Goal: Find specific page/section: Find specific page/section

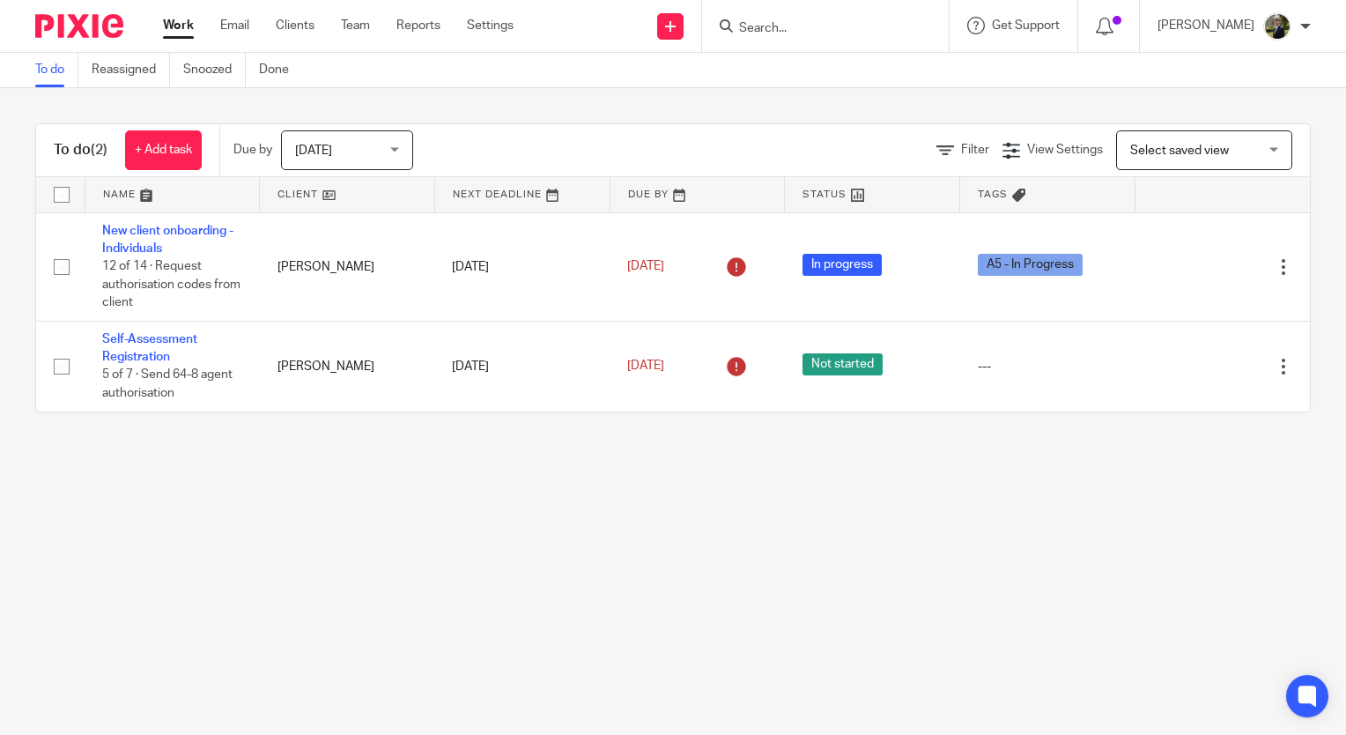
click at [811, 38] on div at bounding box center [825, 26] width 247 height 52
click at [796, 27] on input "Search" at bounding box center [817, 29] width 159 height 16
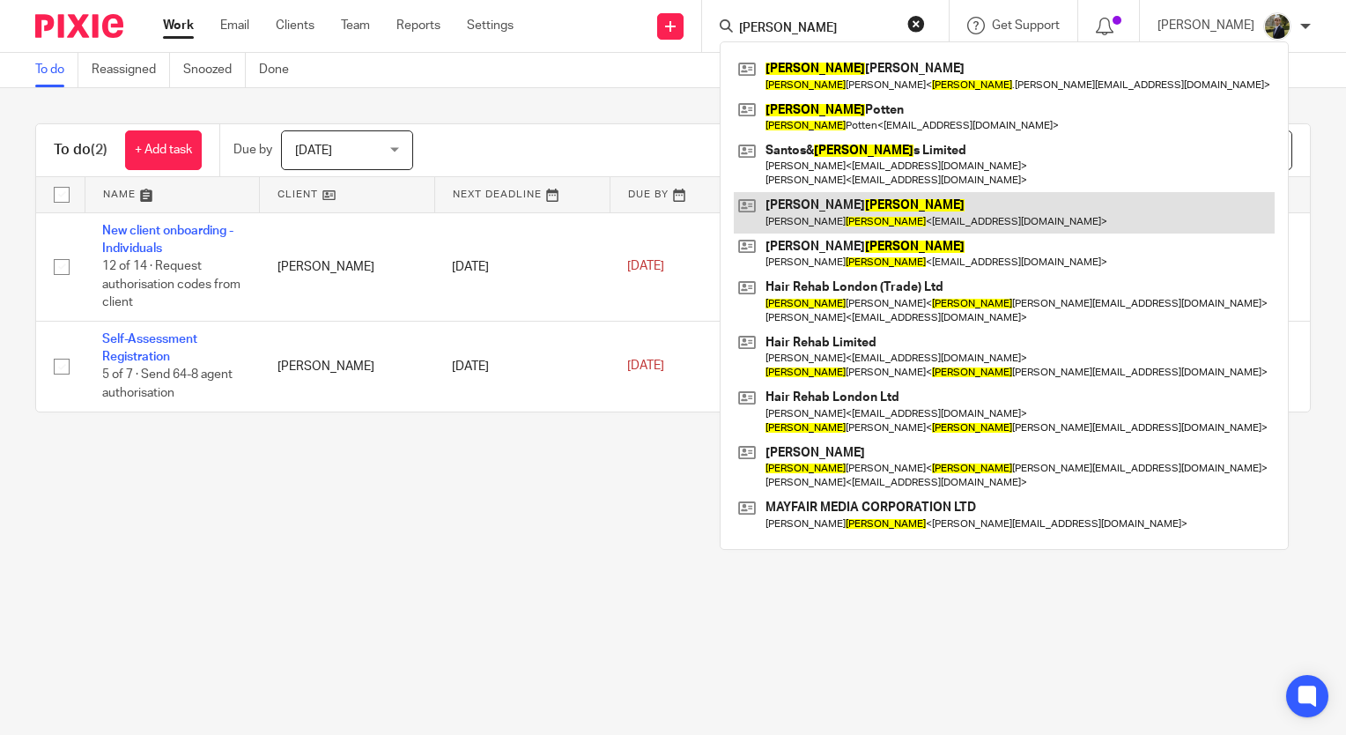
type input "[PERSON_NAME]"
click at [846, 215] on link at bounding box center [1004, 212] width 541 height 41
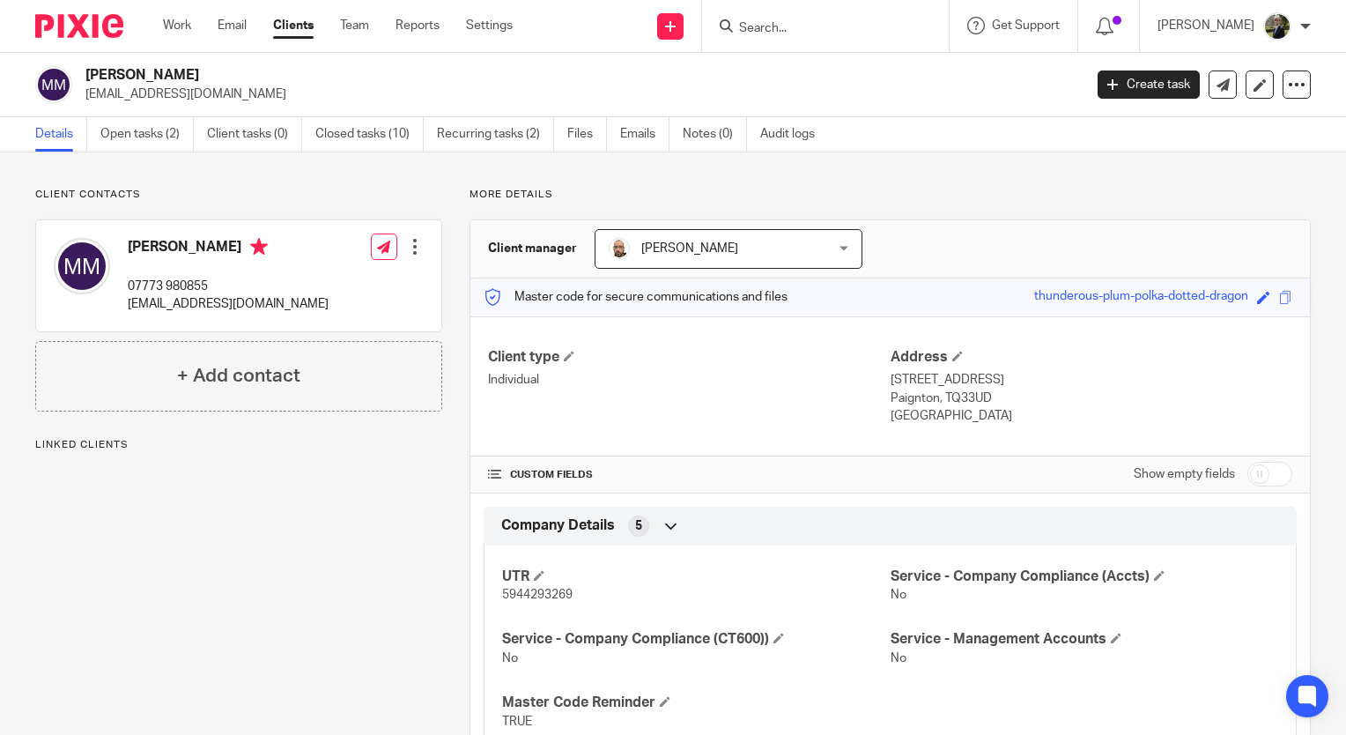
click at [329, 167] on div "Client contacts Matt Martin 07773 980855 mtbmatt@pm.me Edit contact Create clie…" at bounding box center [673, 544] width 1346 height 784
